Goal: Information Seeking & Learning: Check status

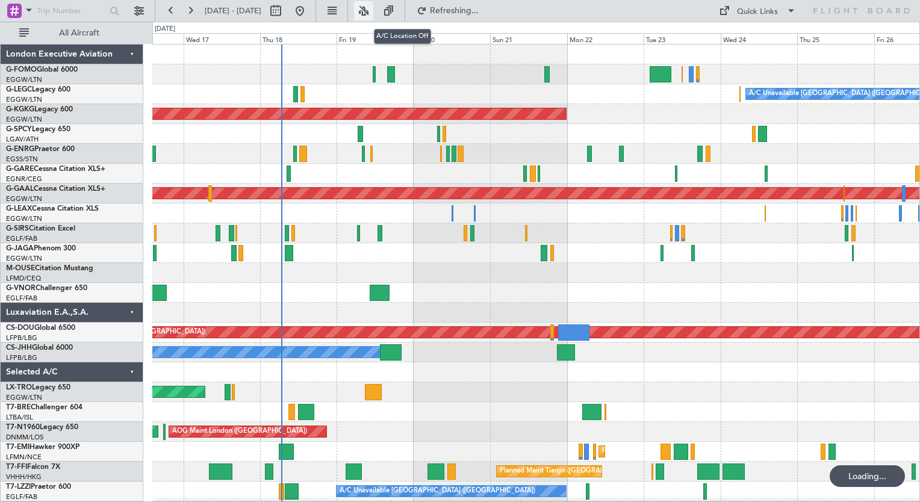
click at [373, 16] on button at bounding box center [363, 10] width 19 height 19
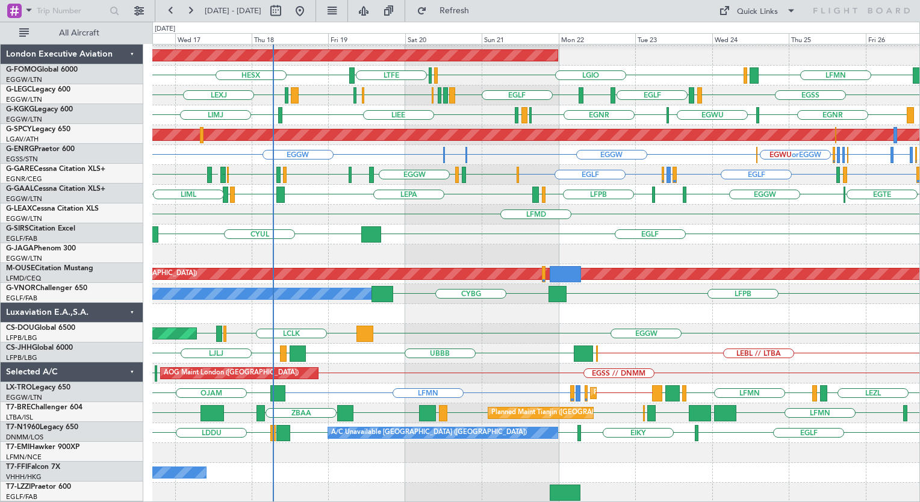
scroll to position [58, 0]
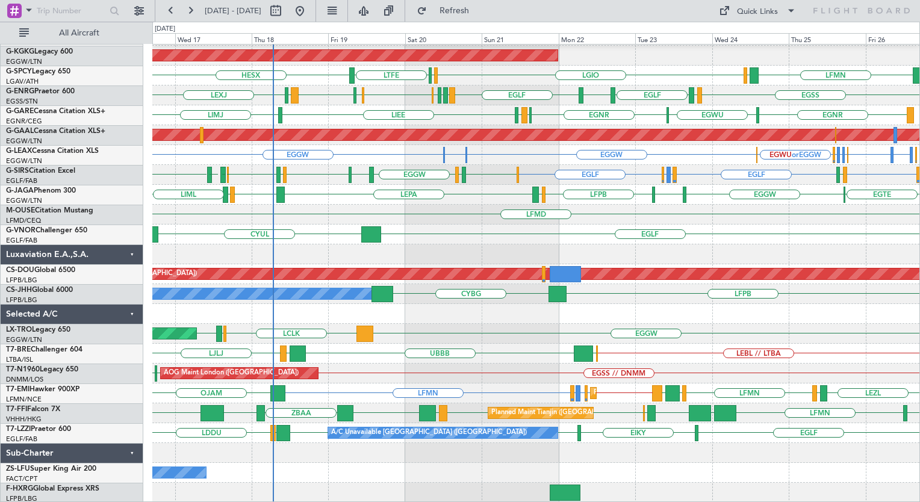
click at [492, 226] on div "EGSS // EGGW EGGW EGPD EGLF A/C Unavailable London (Luton) AOG Maint Istanbul (…" at bounding box center [535, 244] width 767 height 516
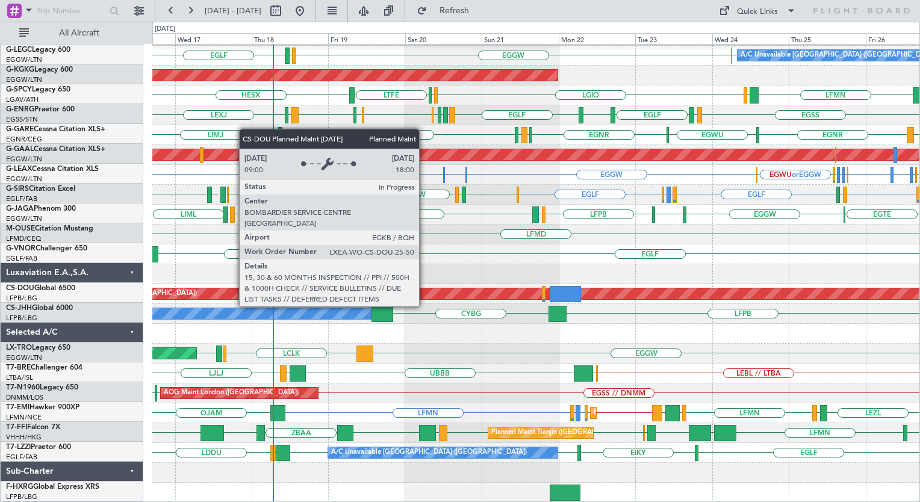
scroll to position [39, 0]
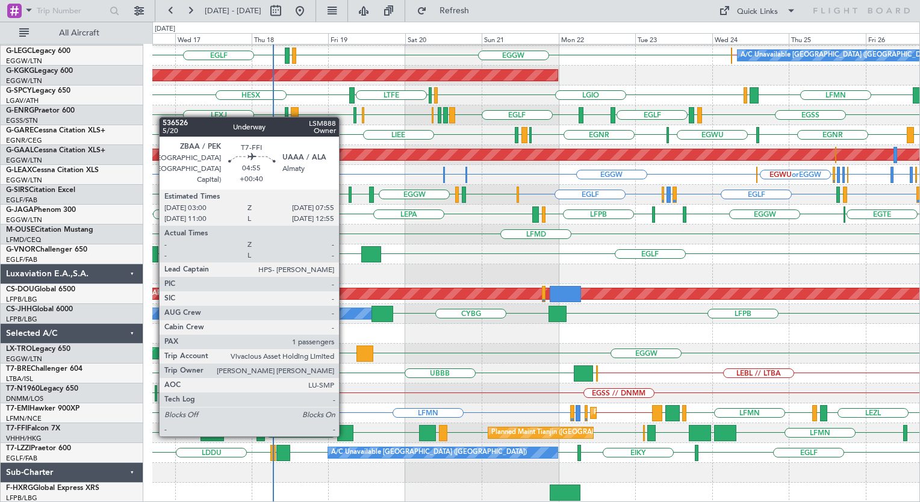
click at [344, 434] on div at bounding box center [345, 433] width 16 height 16
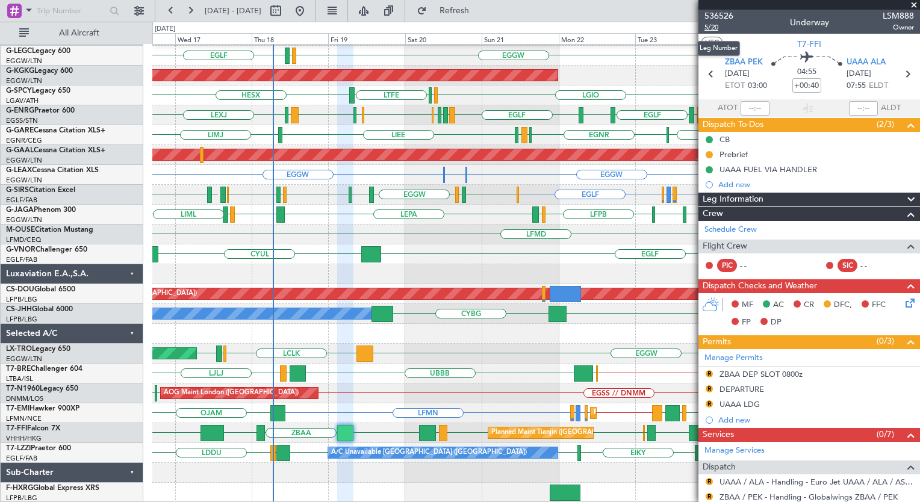
click at [711, 28] on span "5/20" at bounding box center [718, 27] width 29 height 10
click at [480, 7] on span "Refresh" at bounding box center [454, 11] width 51 height 8
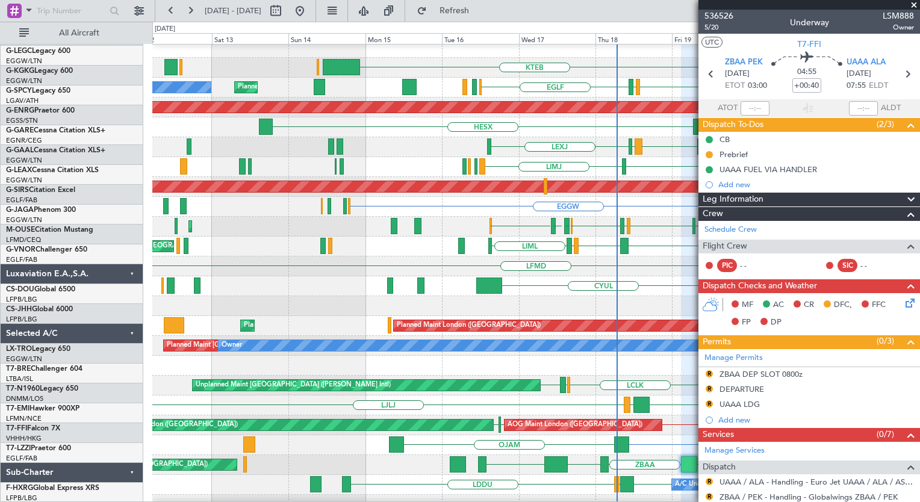
click at [584, 388] on div "EGGW LCLK LLBG LGAV Unplanned Maint Athens (Eleftherios Venizelos Intl)" at bounding box center [535, 386] width 767 height 20
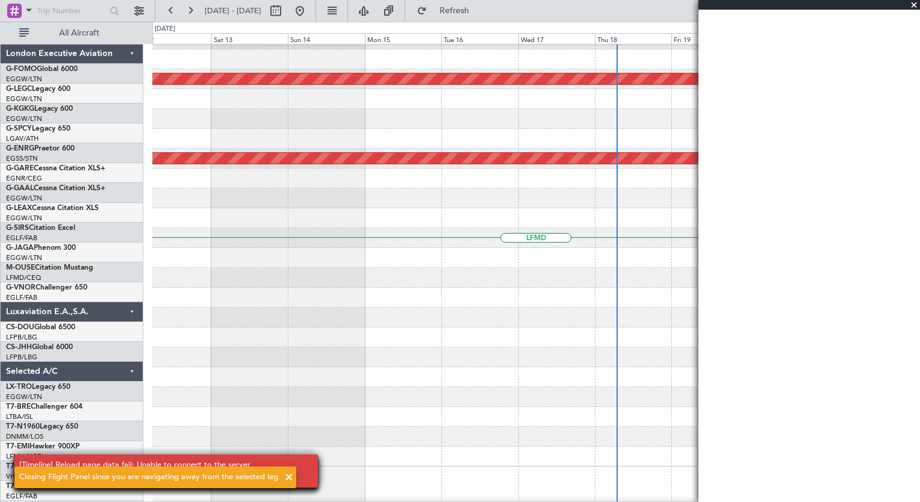
scroll to position [0, 0]
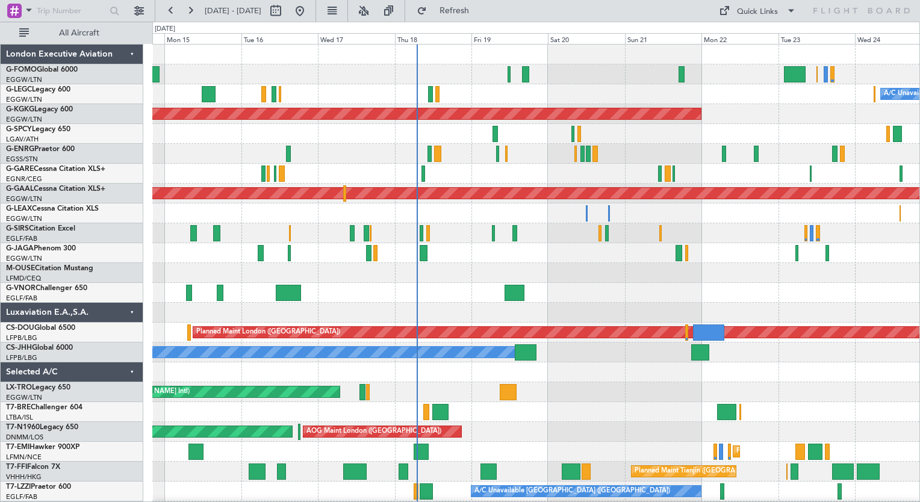
click at [512, 214] on div "A/C Unavailable [GEOGRAPHIC_DATA] ([GEOGRAPHIC_DATA]) Planned Maint [GEOGRAPHIC…" at bounding box center [535, 313] width 767 height 536
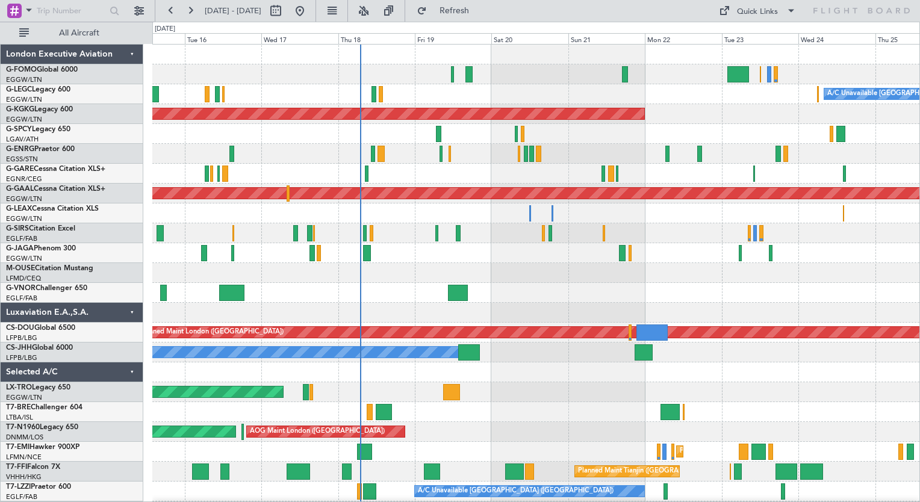
click at [548, 273] on div "A/C Unavailable [GEOGRAPHIC_DATA] ([GEOGRAPHIC_DATA]) Planned Maint [GEOGRAPHIC…" at bounding box center [535, 313] width 767 height 536
click at [373, 16] on button at bounding box center [363, 10] width 19 height 19
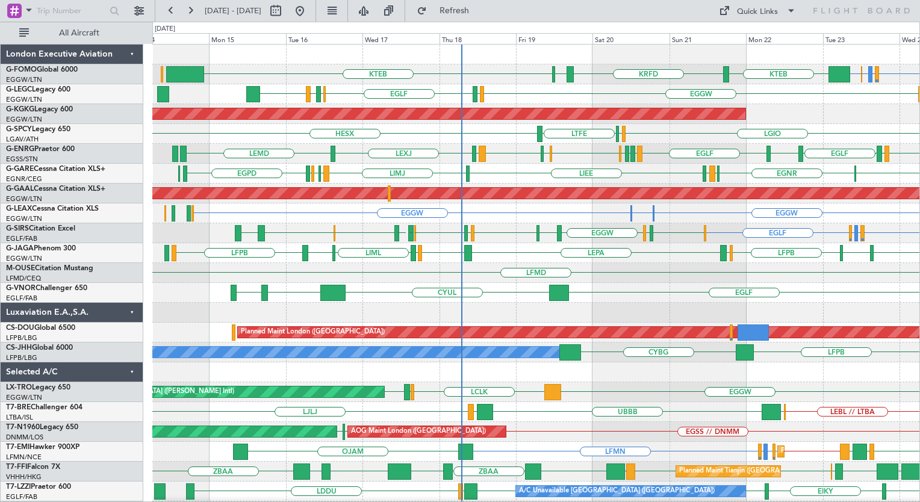
click at [508, 255] on div "EGGW EGPD or EGGW EGWU or EGGW EGGW KTEB KRFD KTEB KBOS EGGW EGPD [GEOGRAPHIC_D…" at bounding box center [535, 313] width 767 height 536
